Goal: Purchase product/service

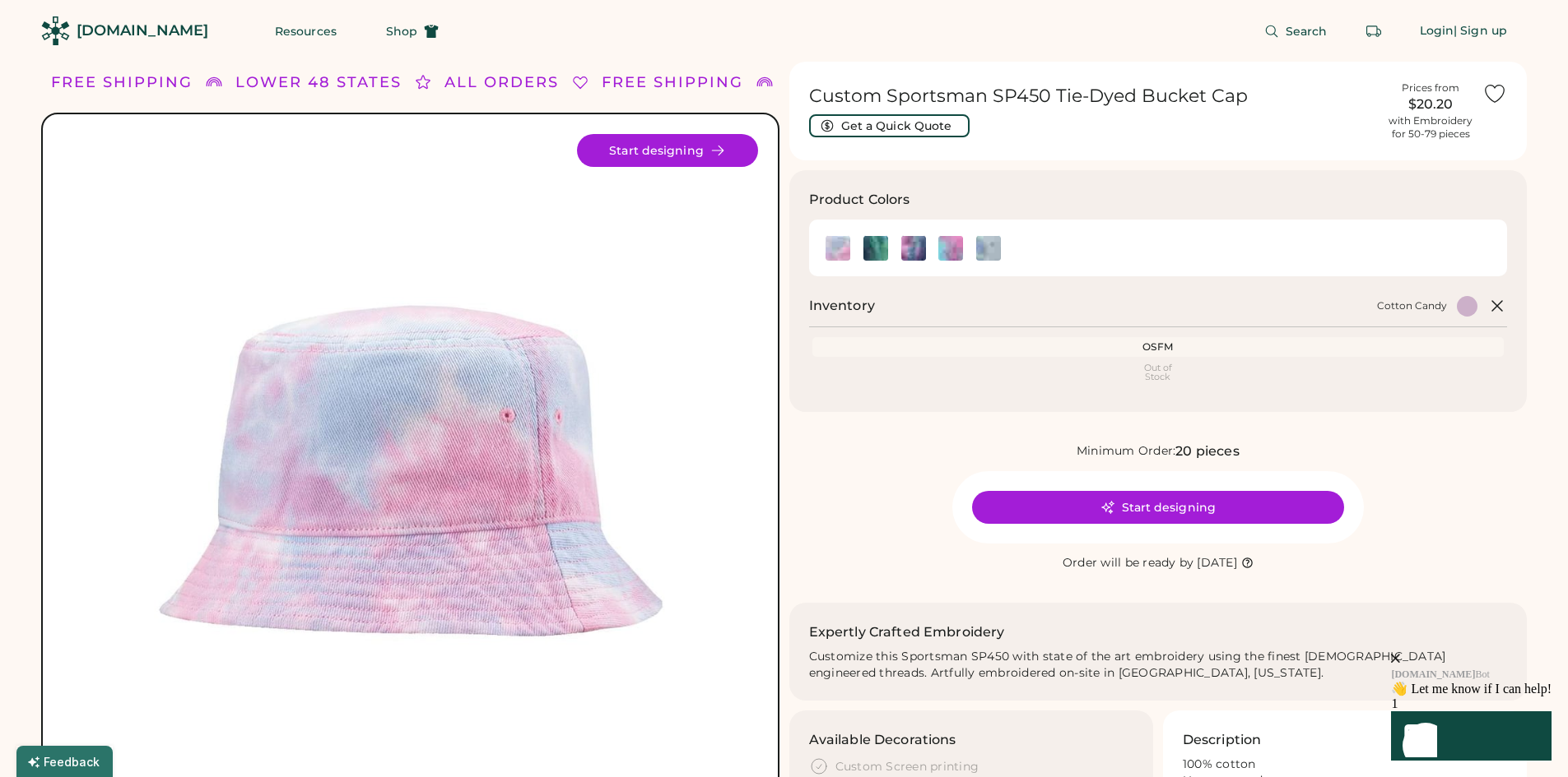
scroll to position [82, 0]
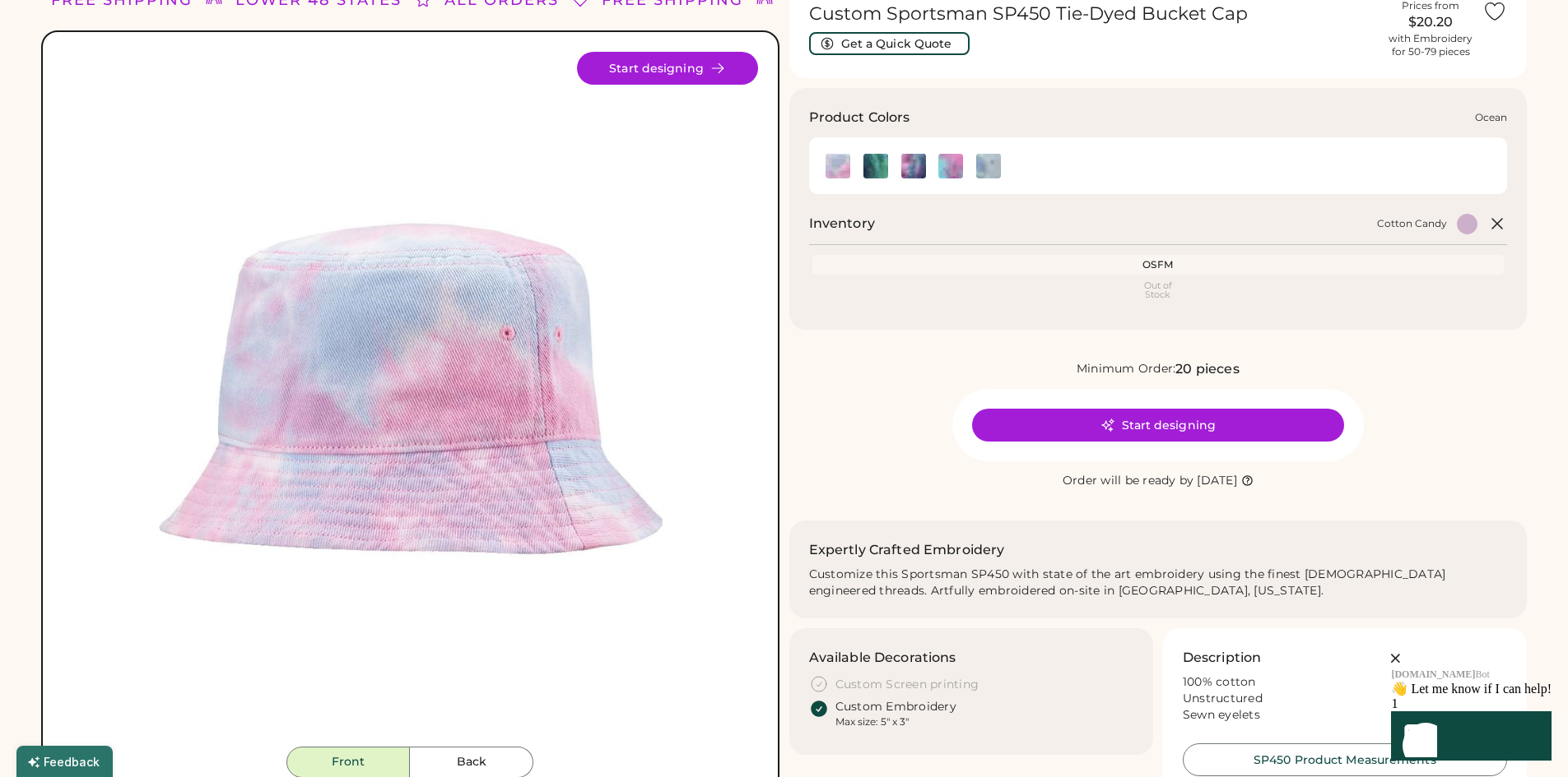
click at [886, 162] on img at bounding box center [876, 166] width 24 height 24
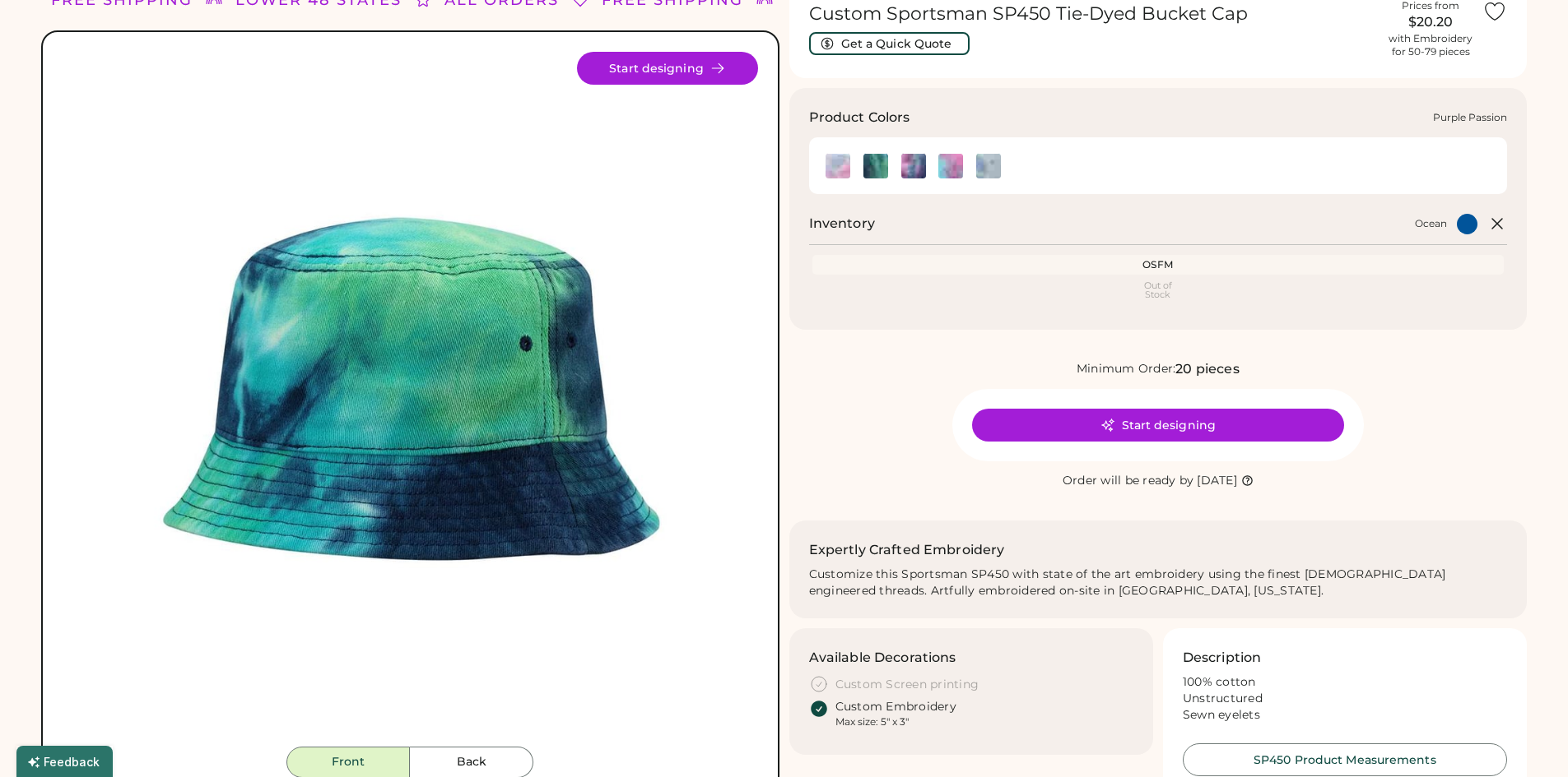
click at [916, 168] on img at bounding box center [913, 166] width 24 height 24
click at [948, 166] on img at bounding box center [950, 166] width 24 height 24
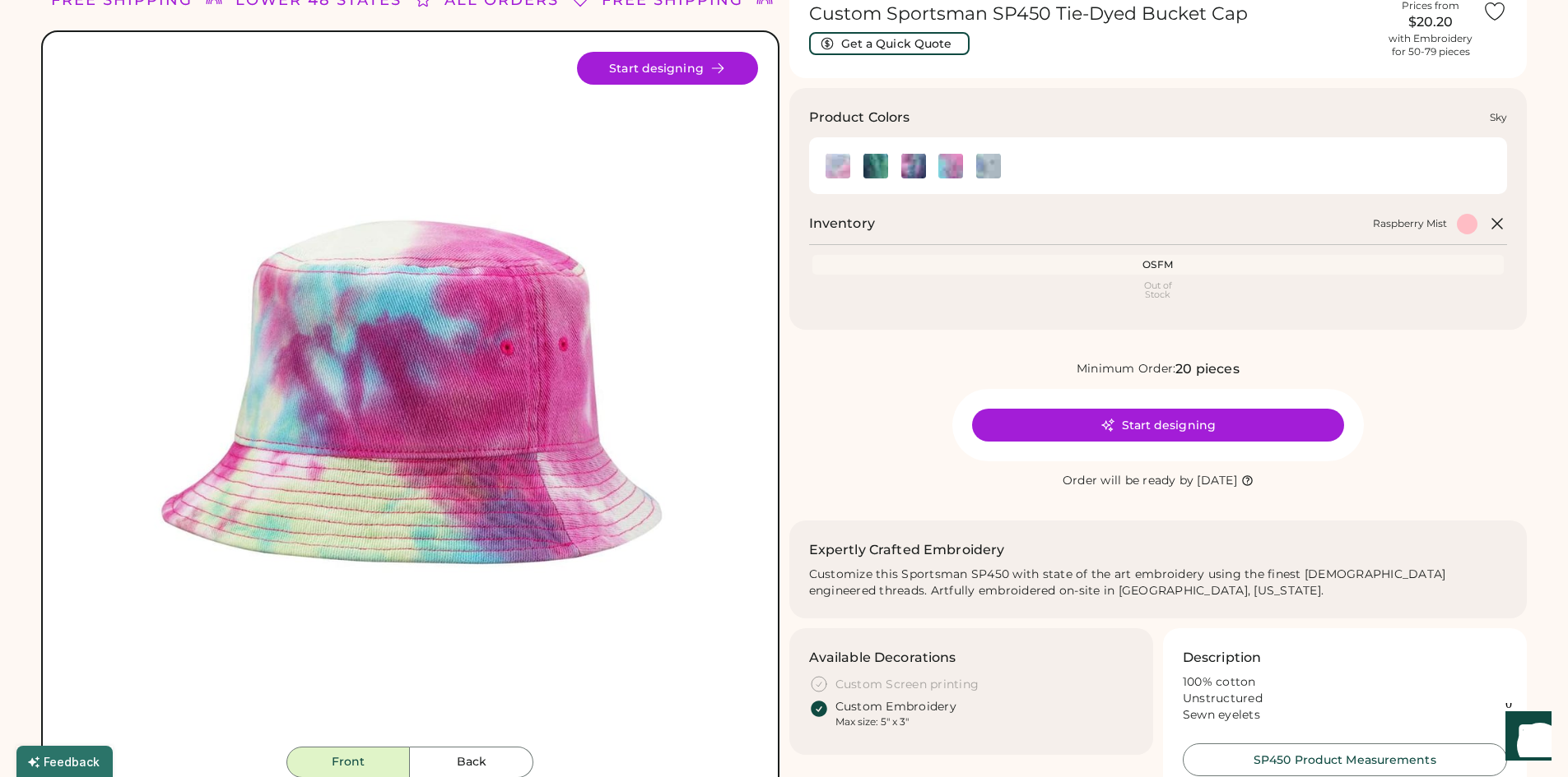
click at [982, 167] on img at bounding box center [988, 166] width 24 height 24
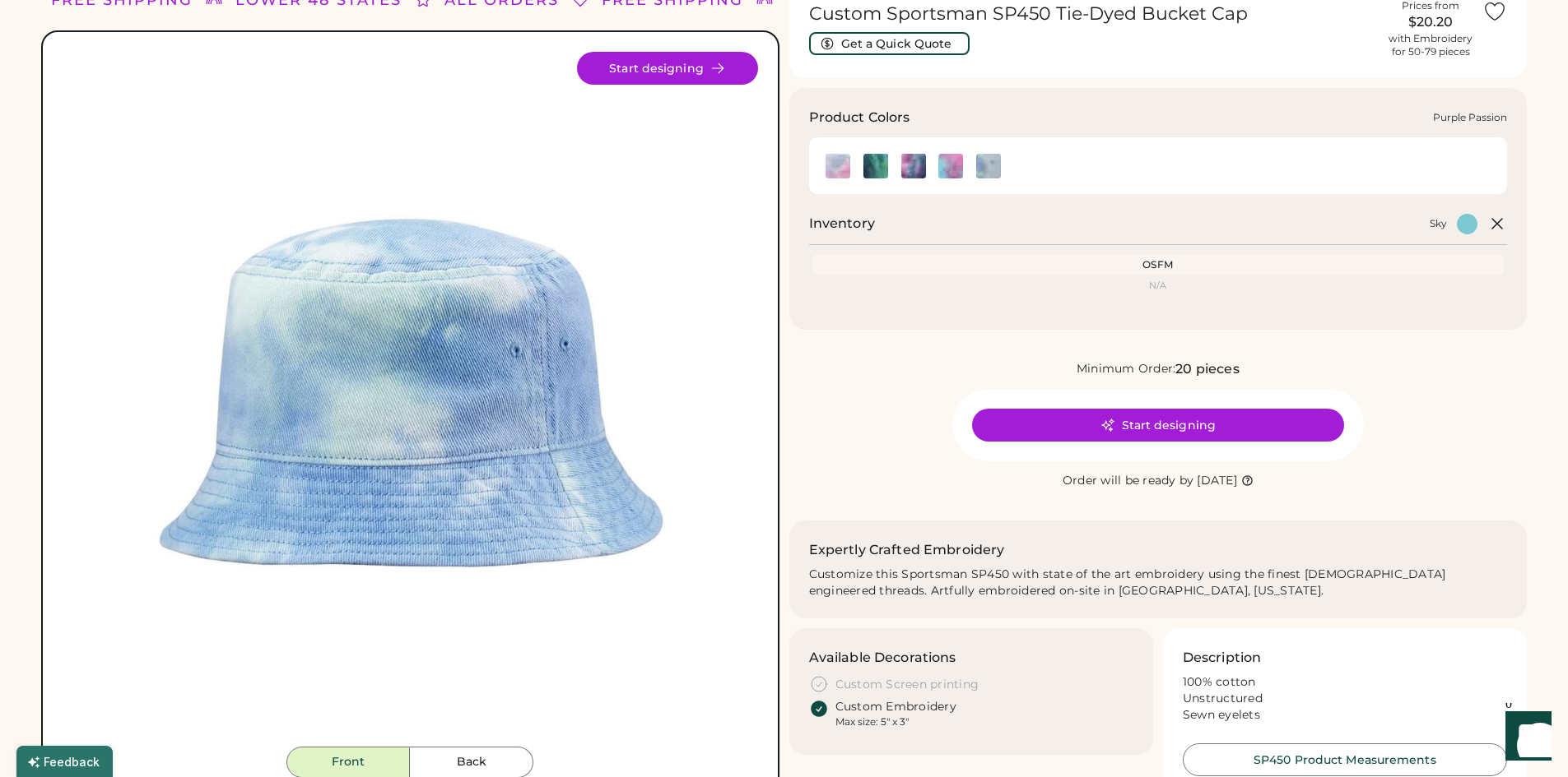
click at [906, 169] on img at bounding box center [913, 166] width 24 height 24
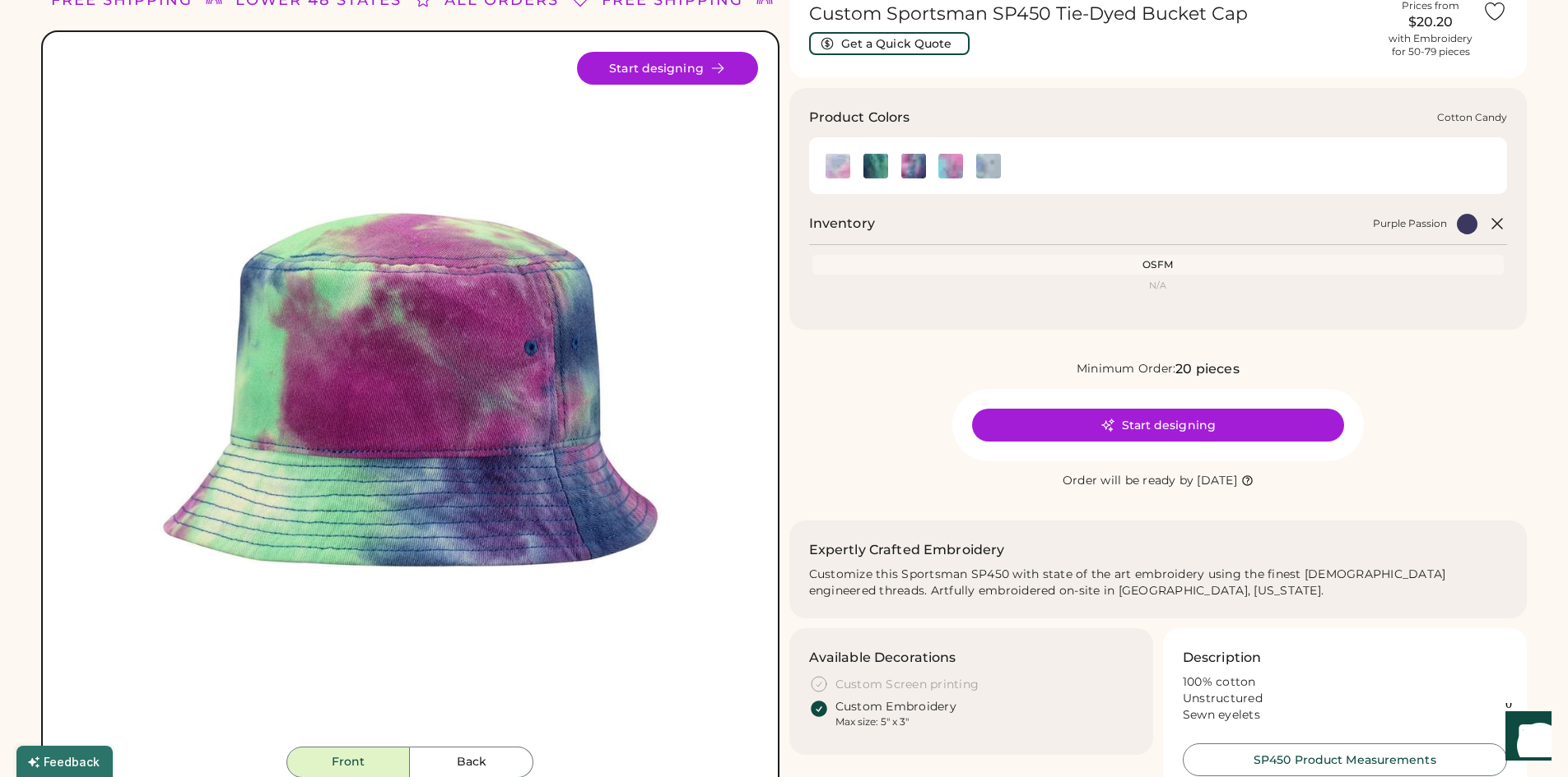
click at [846, 169] on img at bounding box center [838, 166] width 24 height 24
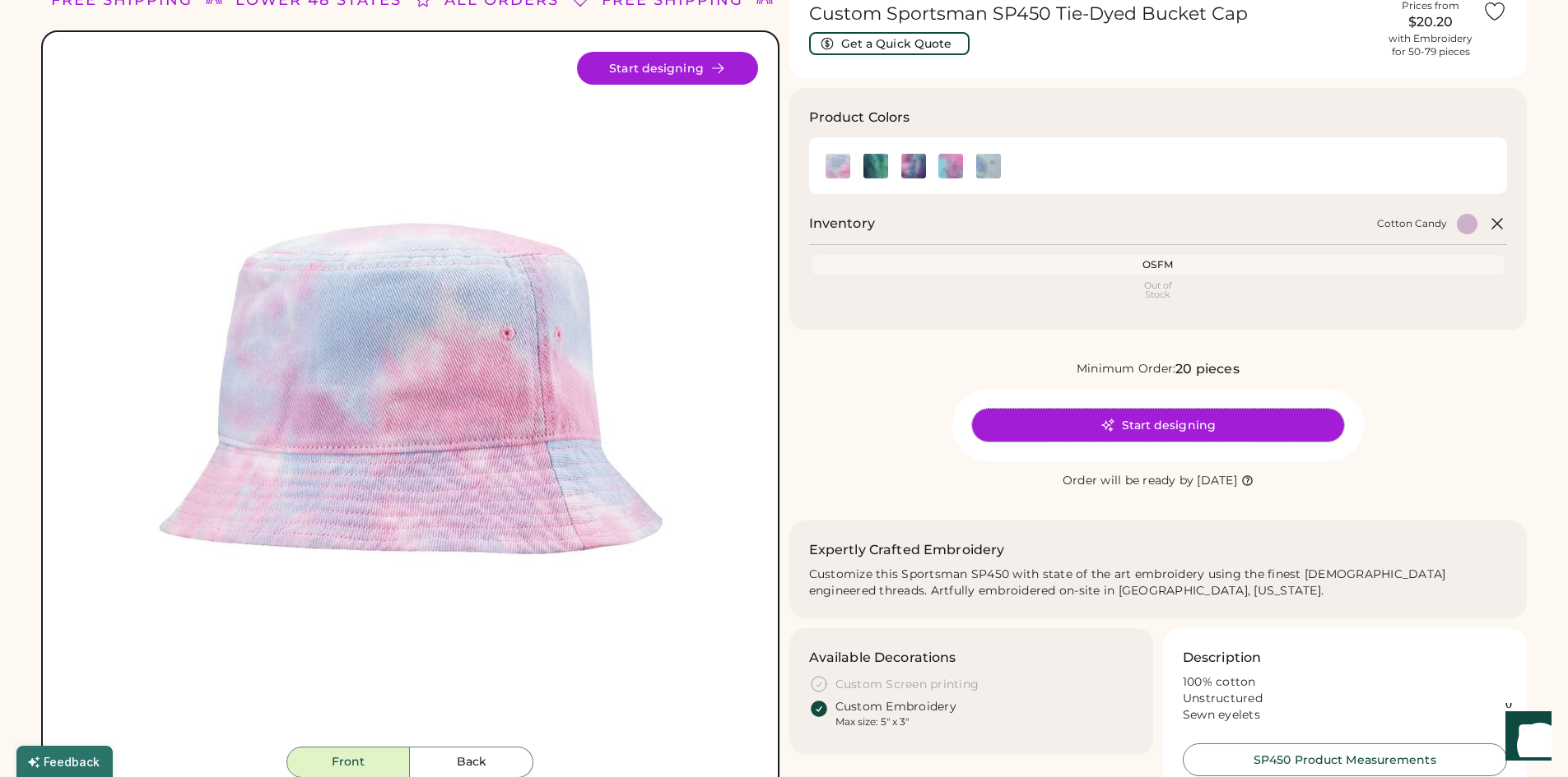
click at [1143, 417] on button "Start designing" at bounding box center [1157, 425] width 372 height 33
